Goal: Find specific page/section: Find specific page/section

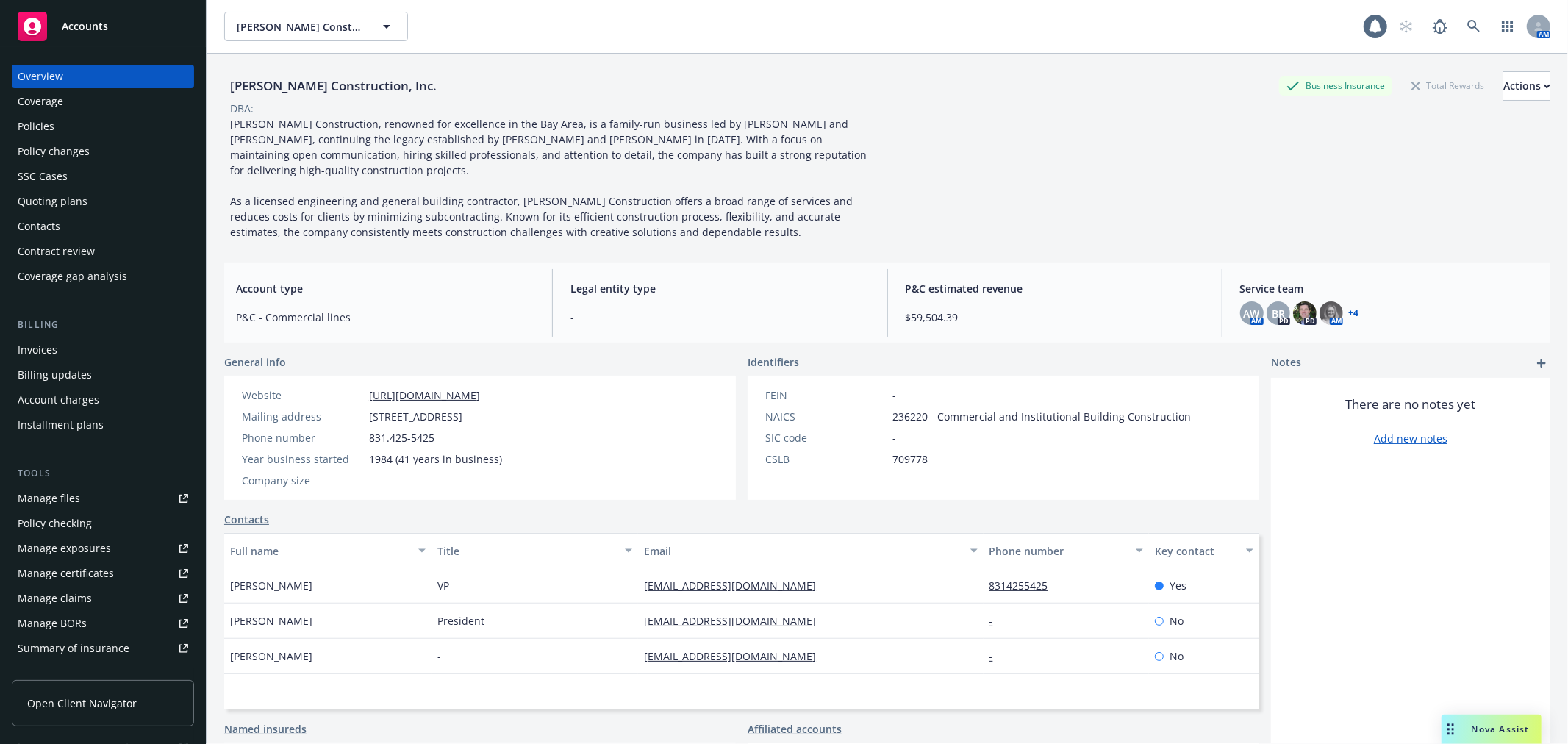
click at [737, 76] on div "[PERSON_NAME] Construction, Inc. Business Insurance Total Rewards Actions" at bounding box center [887, 86] width 1326 height 29
